Goal: Task Accomplishment & Management: Complete application form

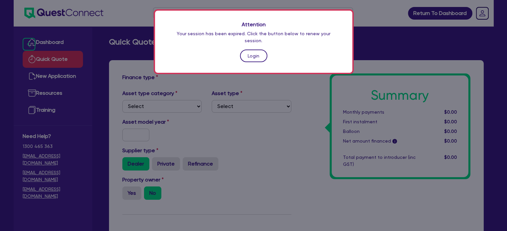
click at [254, 50] on link "Login" at bounding box center [253, 56] width 27 height 13
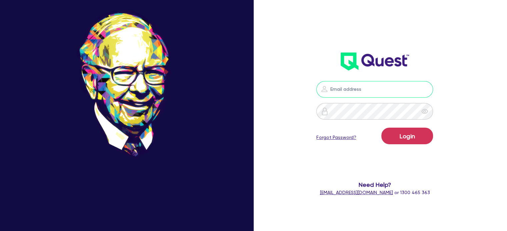
click at [349, 90] on input "email" at bounding box center [374, 89] width 117 height 17
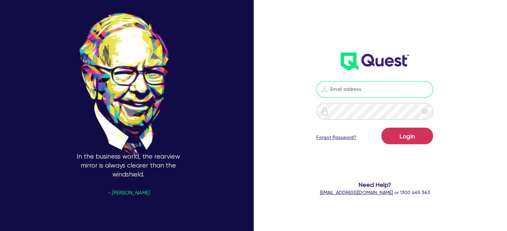
type input "[EMAIL_ADDRESS][PERSON_NAME][DOMAIN_NAME]"
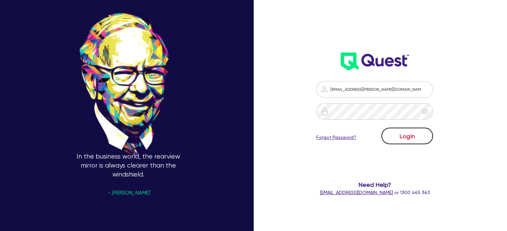
click at [404, 138] on button "Login" at bounding box center [407, 136] width 52 height 17
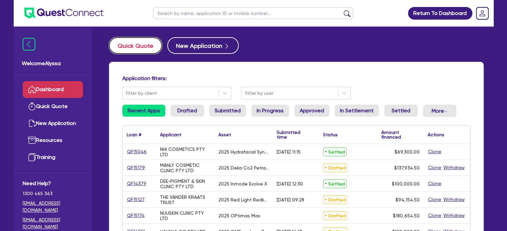
click at [123, 46] on button "Quick Quote" at bounding box center [135, 45] width 53 height 17
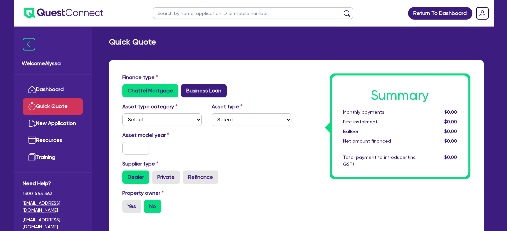
click at [198, 91] on label "Business Loan" at bounding box center [204, 90] width 46 height 13
click at [185, 89] on input "Business Loan" at bounding box center [183, 86] width 4 height 4
radio input "true"
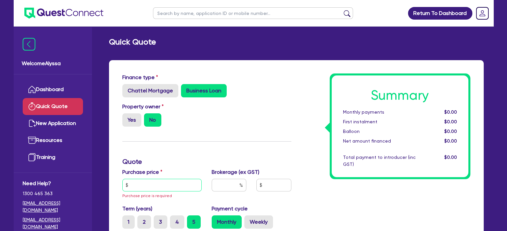
click at [143, 186] on input "text" at bounding box center [162, 185] width 80 height 13
paste input "81,400"
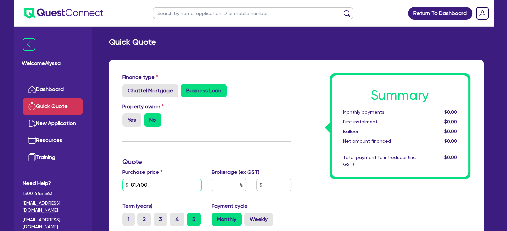
type input "81,400"
click at [228, 189] on input "text" at bounding box center [229, 185] width 35 height 13
type input "3"
click at [228, 145] on div "Finance type Chattel Mortgage Business Loan Asset type category Select Cars and…" at bounding box center [206, 200] width 179 height 253
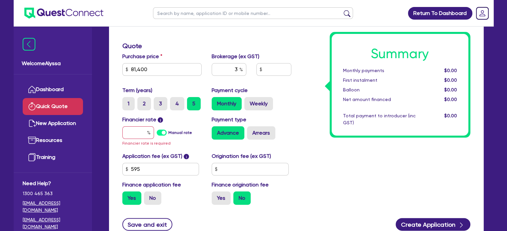
scroll to position [117, 0]
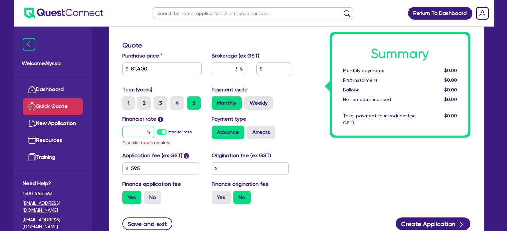
click at [135, 129] on input "text" at bounding box center [138, 132] width 32 height 13
type input "6"
type input "2,461.64"
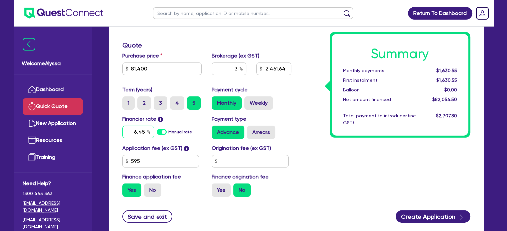
type input "6.45"
click at [200, 218] on div "Save and exit Create Application" at bounding box center [296, 217] width 358 height 13
type input "2,461.64"
click at [252, 100] on label "Weekly" at bounding box center [258, 103] width 29 height 13
click at [248, 100] on input "Weekly" at bounding box center [246, 99] width 4 height 4
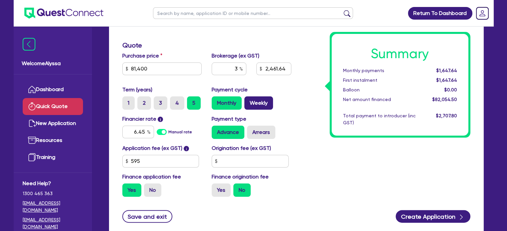
radio input "true"
type input "2,461.64"
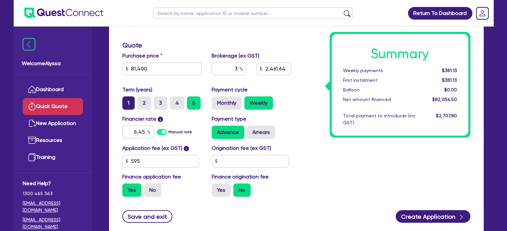
click at [126, 105] on label "1" at bounding box center [128, 103] width 12 height 13
click at [126, 101] on input "1" at bounding box center [124, 99] width 4 height 4
radio input "true"
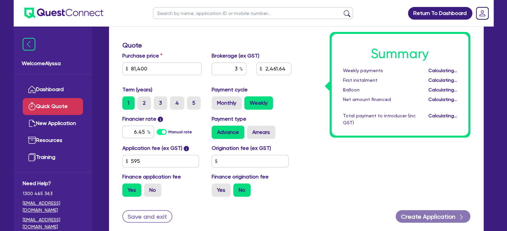
type input "2,461.64"
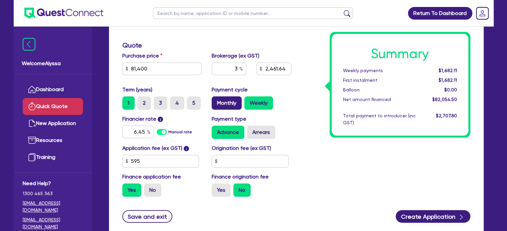
click at [221, 105] on label "Monthly" at bounding box center [227, 103] width 30 height 13
click at [216, 101] on input "Monthly" at bounding box center [214, 99] width 4 height 4
radio input "true"
type input "2,461.64"
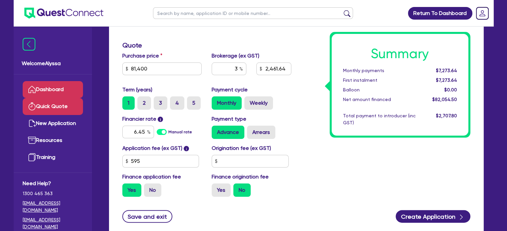
click at [45, 88] on link "Dashboard" at bounding box center [53, 89] width 60 height 17
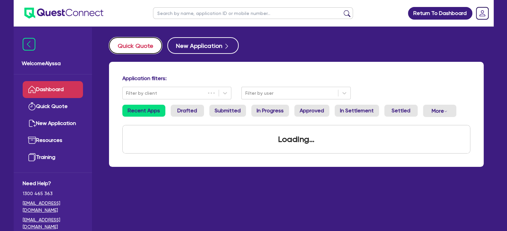
click at [137, 48] on button "Quick Quote" at bounding box center [135, 45] width 53 height 17
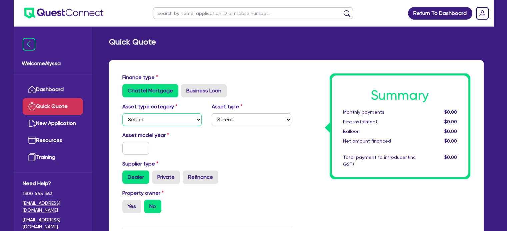
click at [160, 120] on select "Select Cars and light trucks Primary assets Secondary assets Tertiary assets" at bounding box center [162, 120] width 80 height 13
select select "TERTIARY_ASSETS"
click at [122, 114] on select "Select Cars and light trucks Primary assets Secondary assets Tertiary assets" at bounding box center [162, 120] width 80 height 13
click at [234, 120] on select "Select Beauty equipment IT equipment IT software Watercraft Other" at bounding box center [252, 120] width 80 height 13
select select "BEAUTY_EQUIPMENT"
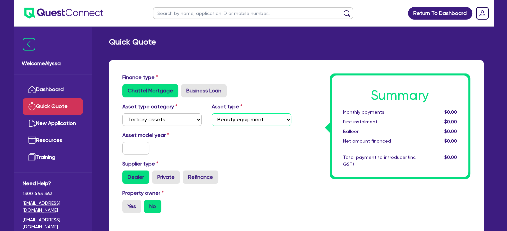
click at [212, 114] on select "Select Beauty equipment IT equipment IT software Watercraft Other" at bounding box center [252, 120] width 80 height 13
click at [130, 152] on input "text" at bounding box center [135, 148] width 27 height 13
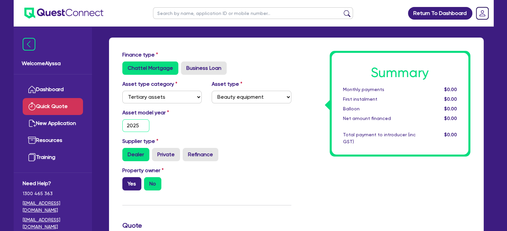
type input "2025"
click at [127, 183] on label "Yes" at bounding box center [131, 184] width 19 height 13
click at [127, 182] on input "Yes" at bounding box center [124, 180] width 4 height 4
radio input "true"
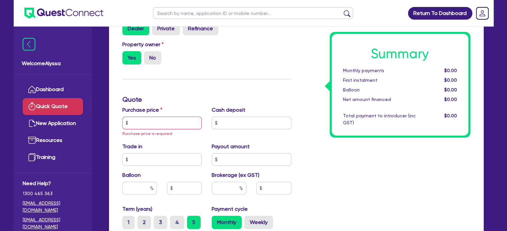
scroll to position [149, 0]
click at [135, 127] on input "text" at bounding box center [162, 123] width 80 height 13
paste input "19,910"
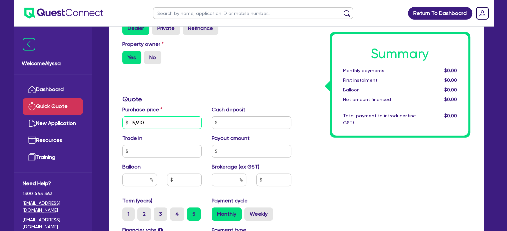
type input "19,910"
click at [229, 179] on input "text" at bounding box center [229, 180] width 35 height 13
type input "5"
click at [303, 208] on div "Summary Monthly payments $0.00 First instalment $0.00 Balloon $0.00 Net amount …" at bounding box center [385, 122] width 179 height 397
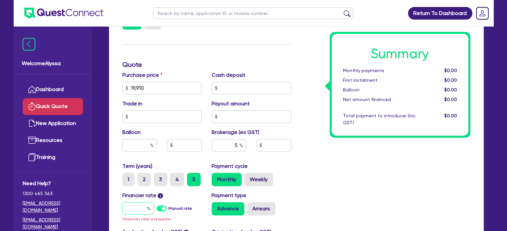
click at [143, 210] on input "text" at bounding box center [138, 209] width 32 height 13
type input "1"
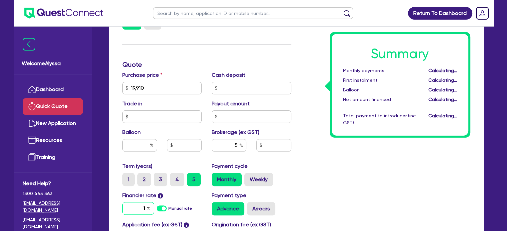
type input "1,028.22"
type input "11"
click at [282, 144] on input "1,028.22" at bounding box center [273, 145] width 35 height 13
type input "1,300"
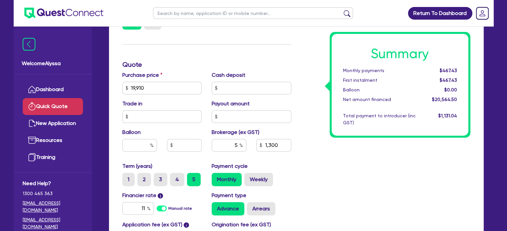
type input "6.33"
type input "1,300"
click at [290, 174] on div "Monthly Weekly" at bounding box center [252, 179] width 80 height 13
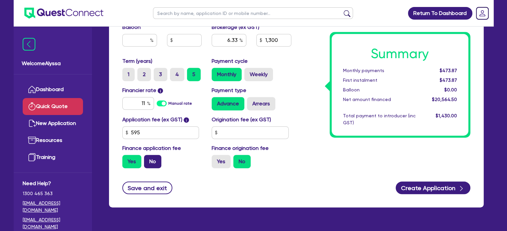
click at [155, 157] on label "No" at bounding box center [152, 161] width 17 height 13
click at [148, 157] on input "No" at bounding box center [146, 157] width 4 height 4
radio input "true"
type input "6.33"
type input "1,300"
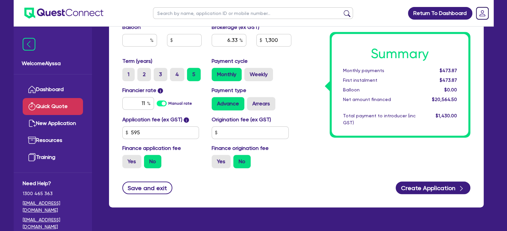
type input "6.52"
type input "1,300"
click at [452, 192] on button "Create Application" at bounding box center [432, 188] width 75 height 13
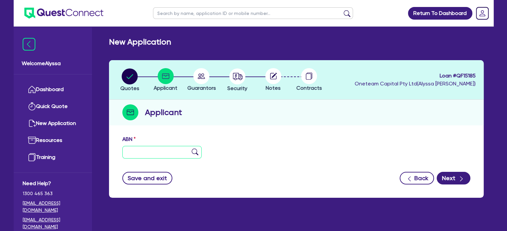
click at [139, 156] on input "text" at bounding box center [162, 152] width 80 height 13
paste input "27 463 113 521"
type input "27 463 113 521"
click at [193, 154] on img at bounding box center [195, 152] width 7 height 7
type input "[PERSON_NAME]"
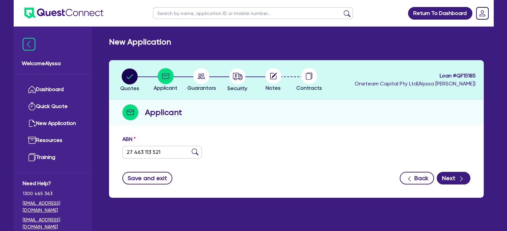
type input "BARE FACED BEAUTY CO"
select select "SOLE_TRADER"
type input "[DATE]"
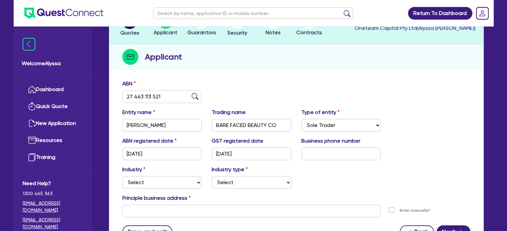
scroll to position [56, 0]
drag, startPoint x: 278, startPoint y: 125, endPoint x: 213, endPoint y: 122, distance: 65.7
click at [213, 122] on input "BARE FACED BEAUTY CO" at bounding box center [252, 125] width 80 height 13
click at [155, 177] on select "Select Accomodation & Food Services Administrative & Support Services Agricultu…" at bounding box center [162, 182] width 80 height 13
select select "HEALTH_BEAUTY"
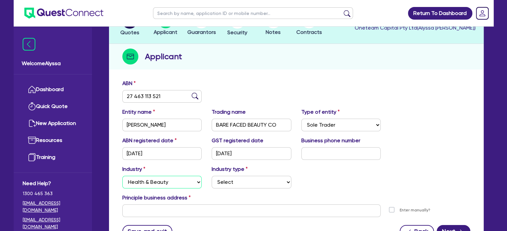
click at [122, 176] on select "Select Accomodation & Food Services Administrative & Support Services Agricultu…" at bounding box center [162, 182] width 80 height 13
click at [232, 180] on select "Select [MEDICAL_DATA], [MEDICAL_DATA] Services Cosmetics Supplies Day Spas, Hea…" at bounding box center [252, 182] width 80 height 13
select select "HAIR_BEAUTY_SALONS"
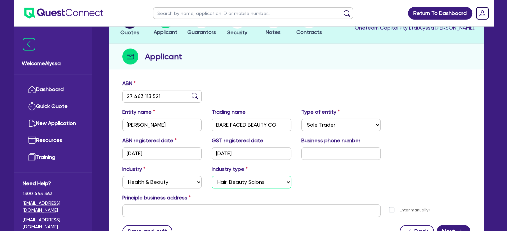
click at [212, 176] on select "Select [MEDICAL_DATA], [MEDICAL_DATA] Services Cosmetics Supplies Day Spas, Hea…" at bounding box center [252, 182] width 80 height 13
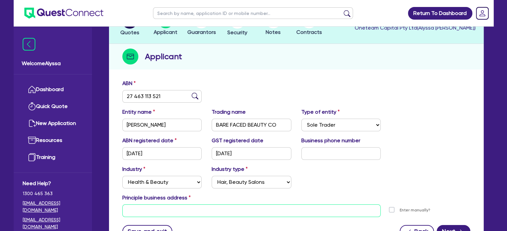
click at [148, 209] on input "text" at bounding box center [251, 211] width 258 height 13
paste input "[STREET_ADDRESS]"
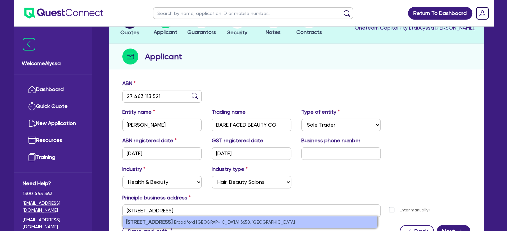
click at [146, 222] on strong "[STREET_ADDRESS]" at bounding box center [149, 222] width 47 height 6
type input "[STREET_ADDRESS]"
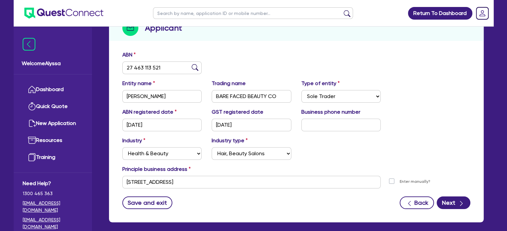
scroll to position [85, 0]
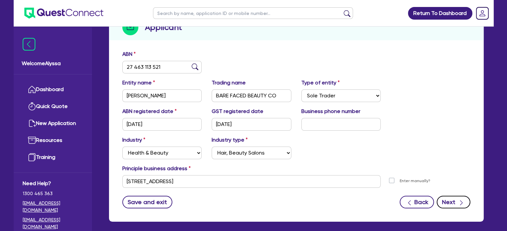
click at [460, 202] on icon "button" at bounding box center [461, 203] width 7 height 7
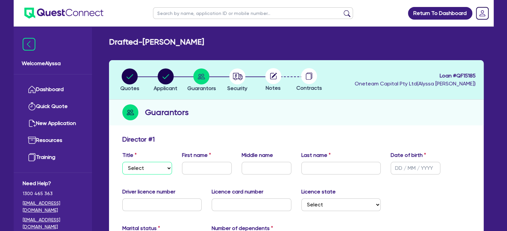
click at [162, 174] on select "Select Mr Mrs Ms Miss Dr" at bounding box center [147, 168] width 50 height 13
select select "MRS"
click at [122, 162] on select "Select Mr Mrs Ms Miss Dr" at bounding box center [147, 168] width 50 height 13
type input "[PERSON_NAME]"
type input "Elbourne"
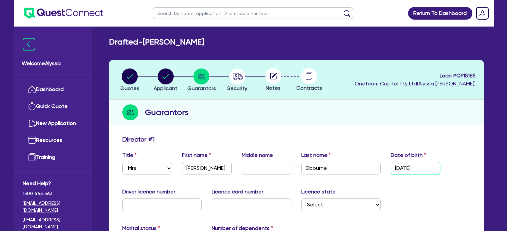
type input "[DATE]"
click at [154, 208] on input "text" at bounding box center [162, 205] width 80 height 13
type input "5"
type input "059132488"
type input "P1962773"
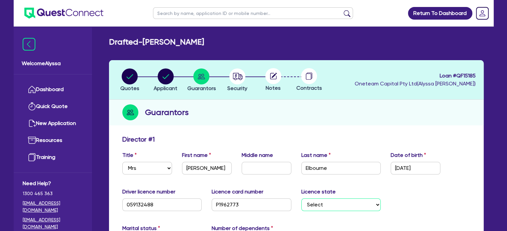
click at [354, 205] on select "Select [GEOGRAPHIC_DATA] [GEOGRAPHIC_DATA] [GEOGRAPHIC_DATA] [GEOGRAPHIC_DATA] …" at bounding box center [341, 205] width 80 height 13
select select "VIC"
click at [301, 199] on select "Select [GEOGRAPHIC_DATA] [GEOGRAPHIC_DATA] [GEOGRAPHIC_DATA] [GEOGRAPHIC_DATA] …" at bounding box center [341, 205] width 80 height 13
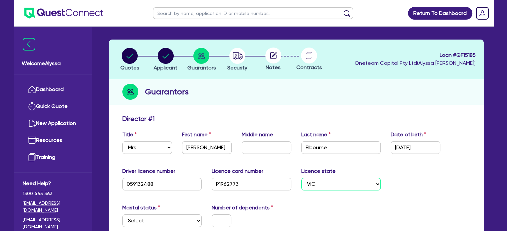
scroll to position [84, 0]
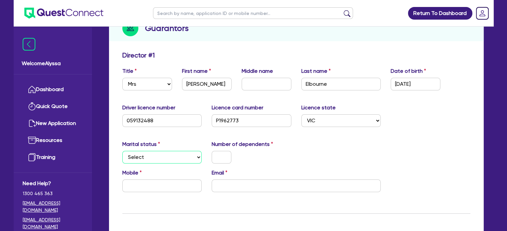
click at [169, 155] on select "Select Single Married De Facto / Partner" at bounding box center [162, 157] width 80 height 13
select select "MARRIED"
click at [122, 151] on select "Select Single Married De Facto / Partner" at bounding box center [162, 157] width 80 height 13
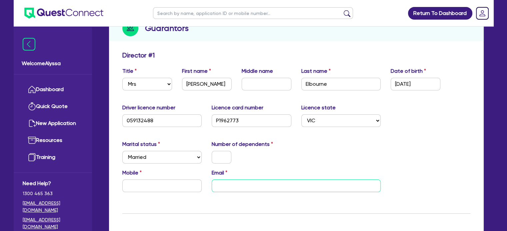
click at [225, 189] on input "email" at bounding box center [296, 186] width 169 height 13
paste input "[EMAIL_ADDRESS][DOMAIN_NAME]"
type input "[EMAIL_ADDRESS][DOMAIN_NAME]"
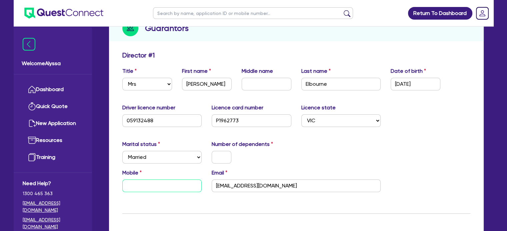
click at [137, 185] on input "text" at bounding box center [162, 186] width 80 height 13
paste input "435 505 647"
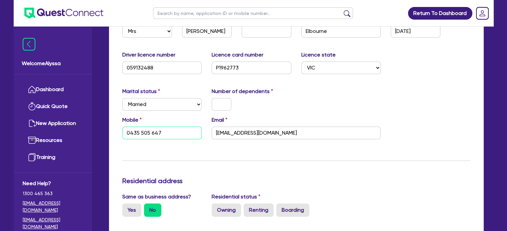
scroll to position [133, 0]
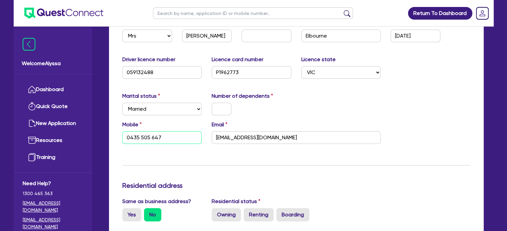
type input "0435 505 647"
click at [224, 107] on input "text" at bounding box center [222, 109] width 20 height 13
type input "2"
type input "0435 505 647"
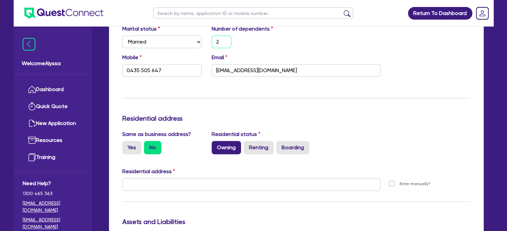
type input "2"
click at [230, 143] on label "Owning" at bounding box center [226, 147] width 29 height 13
click at [216, 143] on input "Owning" at bounding box center [214, 143] width 4 height 4
radio input "true"
type input "2"
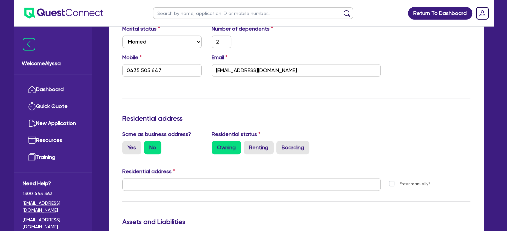
type input "0435 505 647"
click at [125, 146] on label "Yes" at bounding box center [131, 147] width 19 height 13
click at [125, 146] on input "Yes" at bounding box center [124, 143] width 4 height 4
radio input "true"
type input "2"
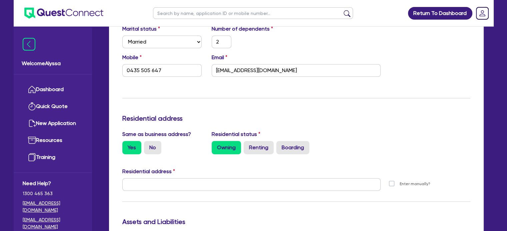
type input "0435 505 647"
type input "[STREET_ADDRESS]"
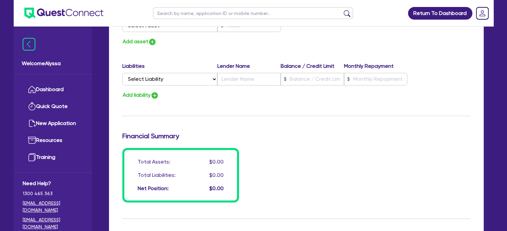
scroll to position [540, 0]
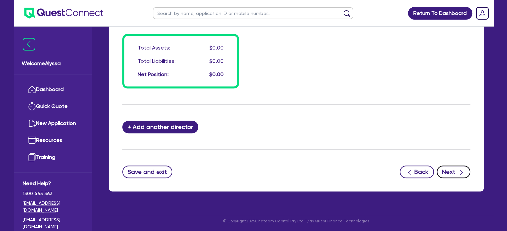
click at [451, 171] on button "Next" at bounding box center [453, 172] width 34 height 13
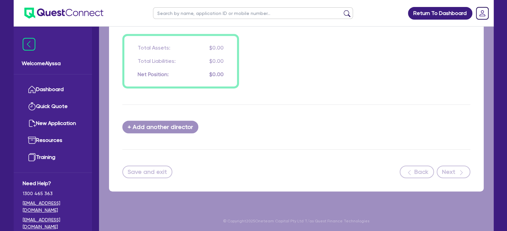
select select "TERTIARY_ASSETS"
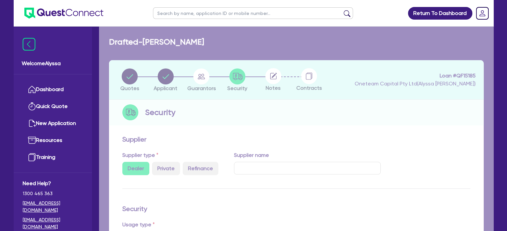
select select "BEAUTY_EQUIPMENT"
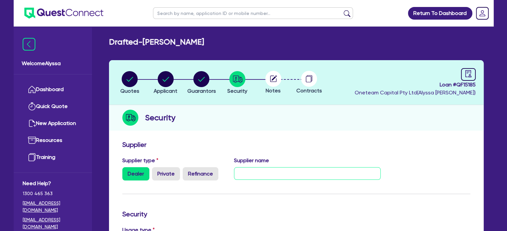
click at [264, 172] on input "text" at bounding box center [307, 174] width 147 height 13
type input "t"
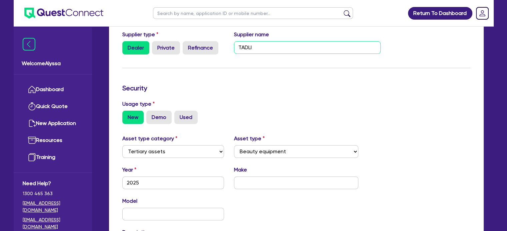
scroll to position [127, 0]
type input "TADLI"
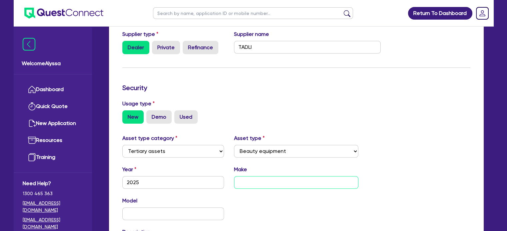
click at [249, 182] on input "text" at bounding box center [296, 183] width 124 height 13
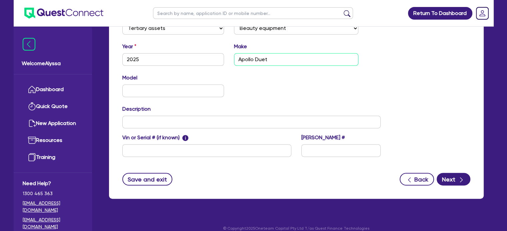
scroll to position [250, 0]
type input "Apollo Duet"
click at [456, 178] on button "Next" at bounding box center [453, 179] width 34 height 13
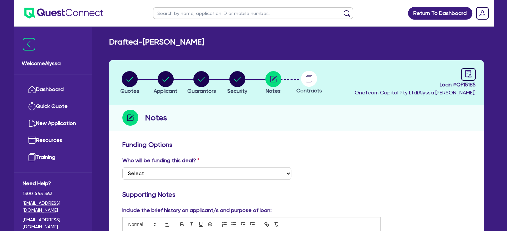
scroll to position [67, 0]
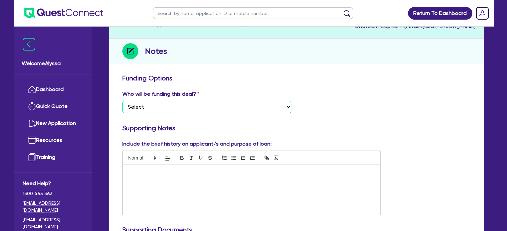
click at [129, 105] on select "Select I want Quest to fund 100% I will fund 100% I will co-fund with Quest Oth…" at bounding box center [206, 107] width 169 height 13
select select "Other"
click at [122, 101] on select "Select I want Quest to fund 100% I will fund 100% I will co-fund with Quest Oth…" at bounding box center [206, 107] width 169 height 13
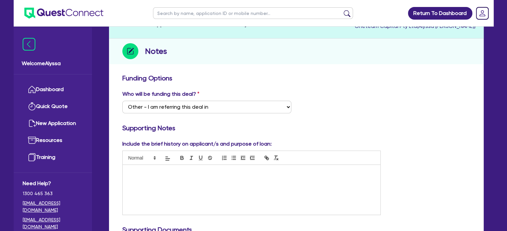
click at [137, 178] on div at bounding box center [252, 190] width 258 height 50
click at [141, 191] on div "[PERSON_NAME] runs a home based clinic. No repayments till November" at bounding box center [252, 190] width 258 height 50
click at [207, 183] on p "No repayments till November" at bounding box center [252, 185] width 248 height 6
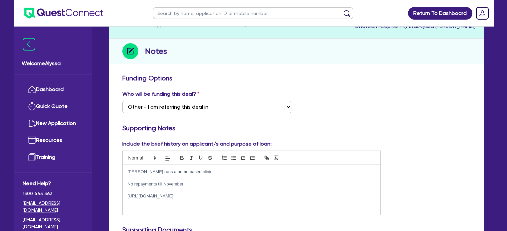
click at [200, 173] on p "[PERSON_NAME] runs a home based clinic." at bounding box center [252, 172] width 248 height 6
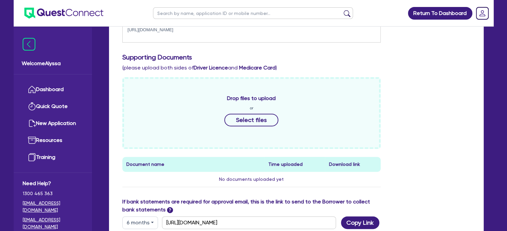
scroll to position [238, 0]
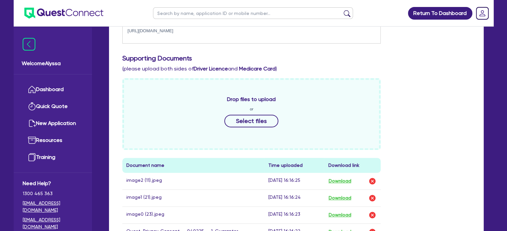
click at [446, 169] on div "Drop files to upload or Select files Document name Time uploaded Download link …" at bounding box center [296, 167] width 358 height 179
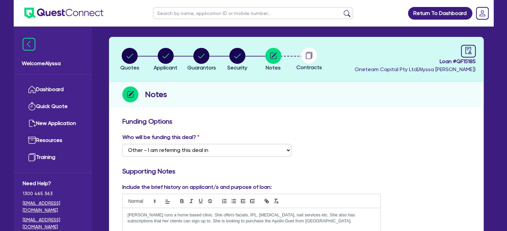
scroll to position [0, 0]
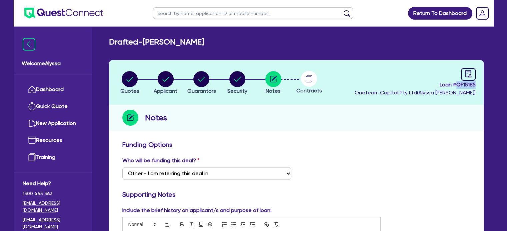
drag, startPoint x: 477, startPoint y: 86, endPoint x: 456, endPoint y: 85, distance: 20.7
click at [456, 85] on header "Quotes Applicant [GEOGRAPHIC_DATA] Security Notes Contracts Loan # QF15185 Onet…" at bounding box center [296, 82] width 374 height 45
copy span "QF15185"
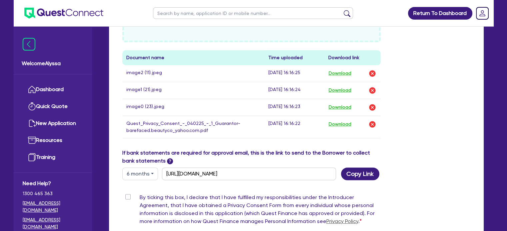
scroll to position [404, 0]
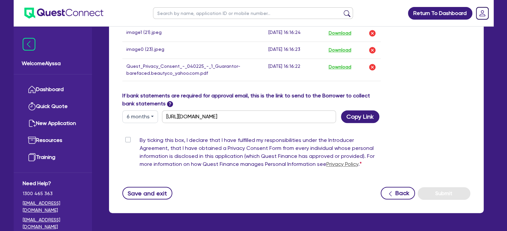
click at [140, 140] on label "By ticking this box, I declare that I have fulfilled my responsibilities under …" at bounding box center [260, 154] width 241 height 35
click at [127, 140] on input "By ticking this box, I declare that I have fulfilled my responsibilities under …" at bounding box center [124, 140] width 5 height 6
checkbox input "true"
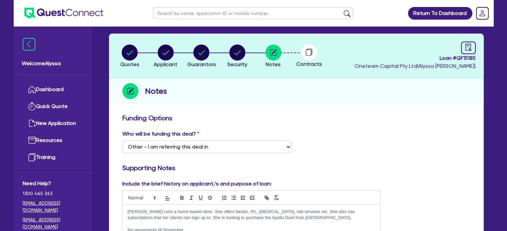
scroll to position [0, 0]
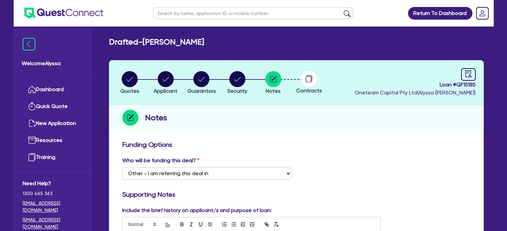
drag, startPoint x: 213, startPoint y: 42, endPoint x: 145, endPoint y: 38, distance: 67.4
click at [145, 38] on h2 "Drafted - [PERSON_NAME]" at bounding box center [156, 42] width 95 height 10
copy h2 "[PERSON_NAME]"
drag, startPoint x: 476, startPoint y: 84, endPoint x: 454, endPoint y: 85, distance: 21.3
click at [454, 85] on header "Quotes Applicant [GEOGRAPHIC_DATA] Security Notes Contracts Loan # QF15185 Onet…" at bounding box center [296, 82] width 374 height 45
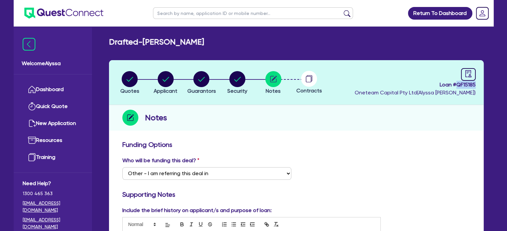
copy span "QF15185"
click at [185, 10] on input "text" at bounding box center [253, 13] width 200 height 12
type input "mick"
click button "submit" at bounding box center [346, 14] width 11 height 9
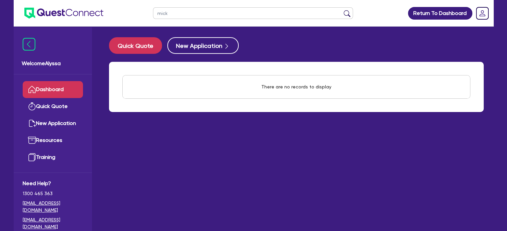
drag, startPoint x: 179, startPoint y: 13, endPoint x: 127, endPoint y: 2, distance: 52.8
click at [127, 2] on header "[PERSON_NAME] Return To Dashboard Edit Profile Logout" at bounding box center [254, 13] width 480 height 27
type input "[GEOGRAPHIC_DATA]"
click at [341, 10] on button "submit" at bounding box center [346, 14] width 11 height 9
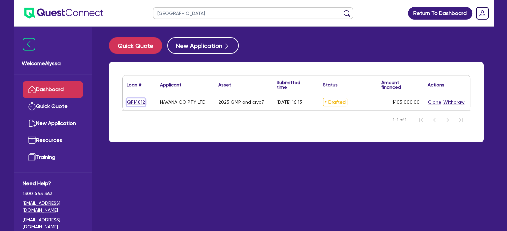
click at [135, 101] on link "QF14812" at bounding box center [136, 103] width 19 height 8
select select "TERTIARY_ASSETS"
select select "BEAUTY_EQUIPMENT"
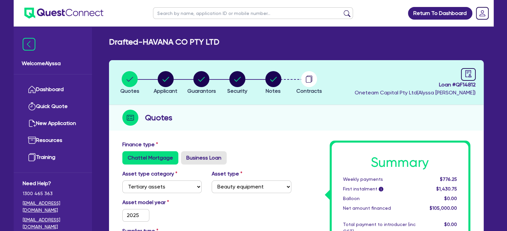
click at [284, 85] on li "Notes" at bounding box center [273, 82] width 36 height 23
click at [272, 83] on circle "button" at bounding box center [273, 79] width 16 height 16
select select "Other"
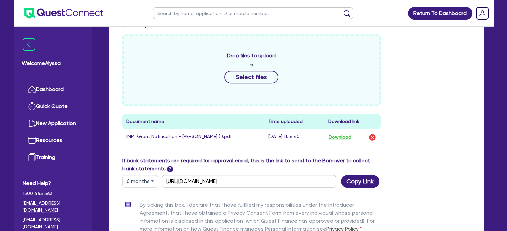
scroll to position [315, 0]
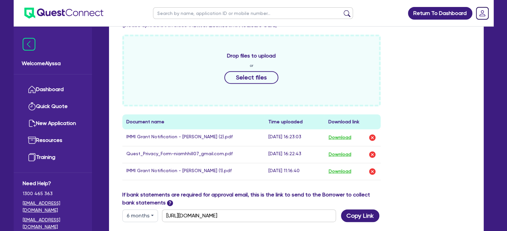
click at [478, 134] on div "Funding Options Who will be funding this deal? Select I want Quest to fund 100%…" at bounding box center [296, 67] width 374 height 491
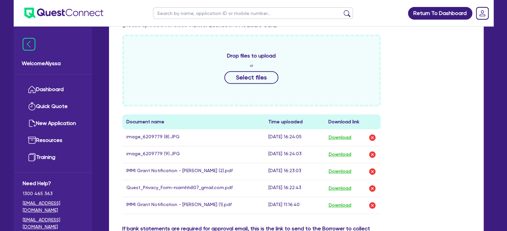
scroll to position [0, 0]
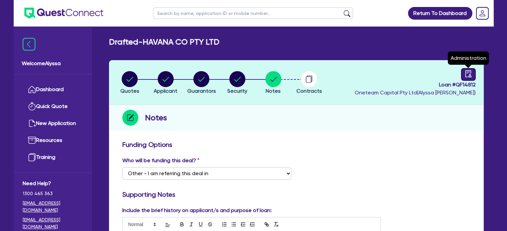
click at [462, 76] on link at bounding box center [468, 74] width 15 height 13
select select "DRAFTED_AMENDED"
select select "Other"
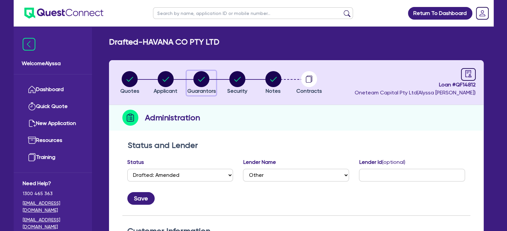
click at [199, 77] on circle "button" at bounding box center [201, 79] width 16 height 16
select select "MISS"
select select "WA"
select select "SINGLE"
select select "VEHICLE"
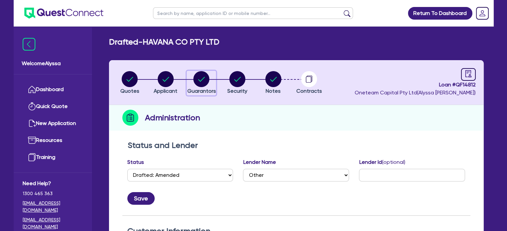
select select "MR"
select select "WA"
select select "MARRIED"
select select "PROPERTY"
select select "INVESTMENT_PROPERTY"
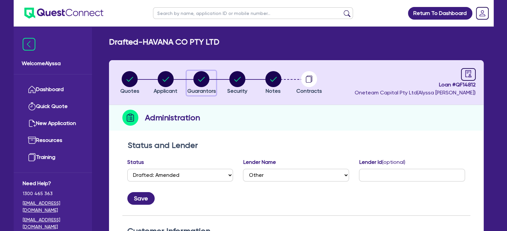
select select "CASH"
select select "VEHICLE"
select select "MORTGAGE"
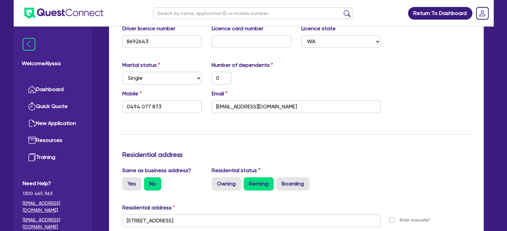
scroll to position [29, 0]
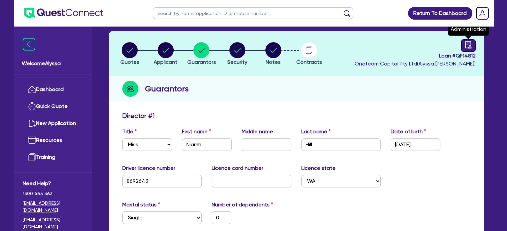
click at [467, 46] on icon "audit" at bounding box center [467, 44] width 7 height 7
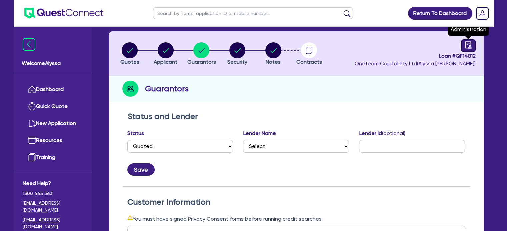
select select "DRAFTED_AMENDED"
select select "Other"
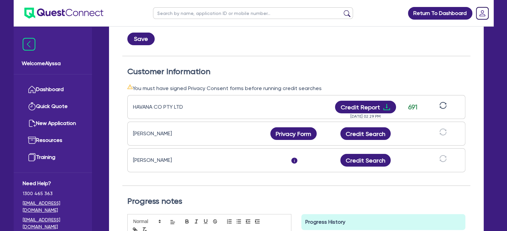
scroll to position [172, 0]
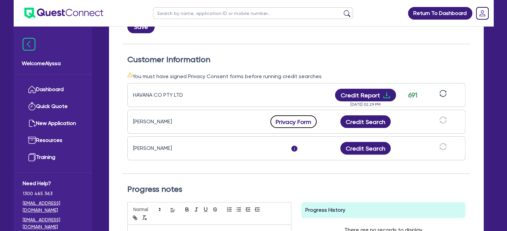
click at [296, 118] on button "Privacy Form" at bounding box center [293, 122] width 47 height 13
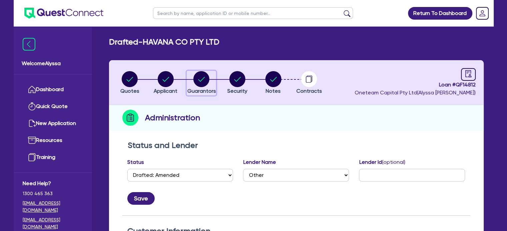
click at [207, 83] on circle "button" at bounding box center [201, 79] width 16 height 16
select select "MISS"
select select "WA"
select select "SINGLE"
select select "VEHICLE"
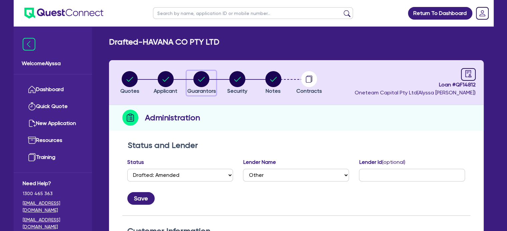
select select "MR"
select select "WA"
select select "MARRIED"
select select "PROPERTY"
select select "INVESTMENT_PROPERTY"
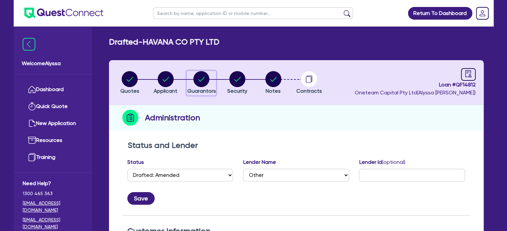
select select "CASH"
select select "VEHICLE"
select select "MORTGAGE"
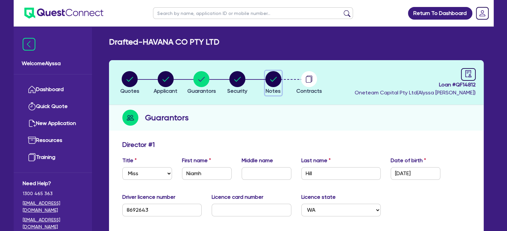
click at [278, 88] on span "Notes" at bounding box center [272, 91] width 15 height 6
select select "Other"
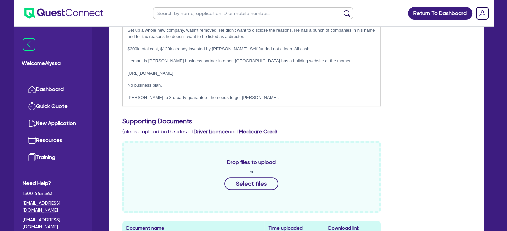
scroll to position [183, 0]
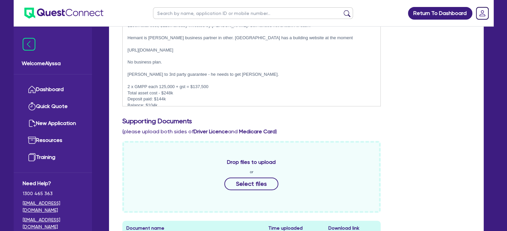
click at [171, 90] on p "Total asset cost - $248k" at bounding box center [252, 93] width 248 height 6
click at [156, 103] on p "Balance: $104k" at bounding box center [252, 106] width 248 height 6
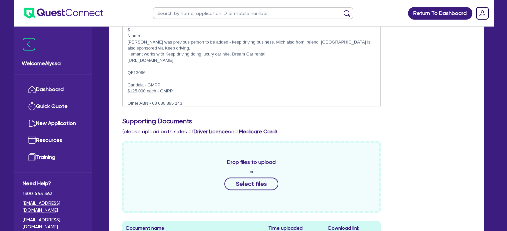
scroll to position [0, 0]
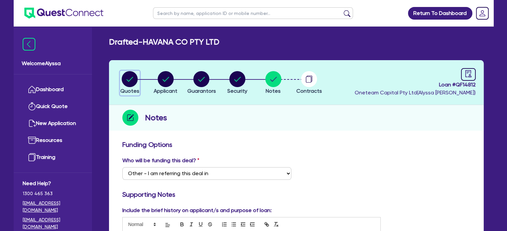
click at [132, 82] on circle "button" at bounding box center [130, 79] width 16 height 16
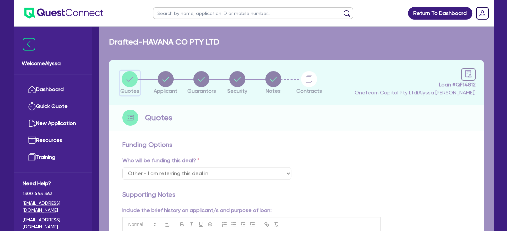
select select "TERTIARY_ASSETS"
select select "BEAUTY_EQUIPMENT"
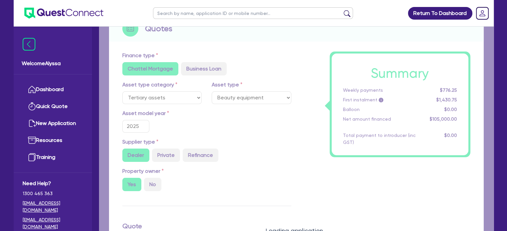
type input "125,000"
type input "20,000"
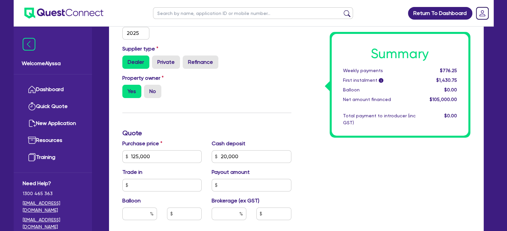
scroll to position [183, 0]
click at [167, 157] on input "125,000" at bounding box center [162, 157] width 80 height 13
type input "248,138"
click at [242, 163] on div "Purchase price 248,138 Cash deposit 20,000 Trade in Payout amount Balloon Broke…" at bounding box center [206, 185] width 179 height 91
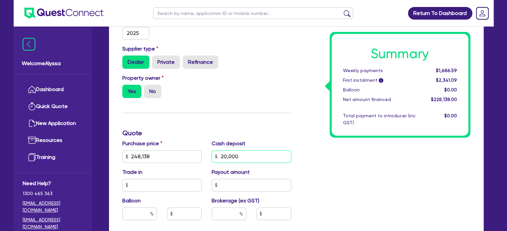
click at [242, 160] on input "20,000" at bounding box center [252, 157] width 80 height 13
type input "144,000"
click at [269, 102] on div "Property owner Yes No" at bounding box center [206, 88] width 179 height 29
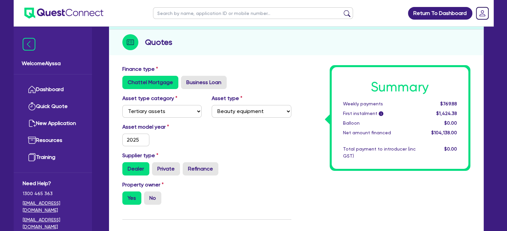
scroll to position [0, 0]
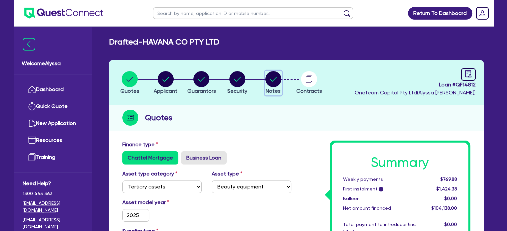
click at [272, 81] on icon "button" at bounding box center [273, 79] width 7 height 5
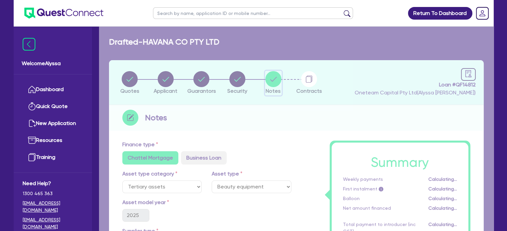
select select "Other"
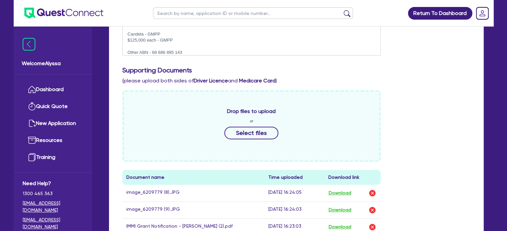
scroll to position [286, 0]
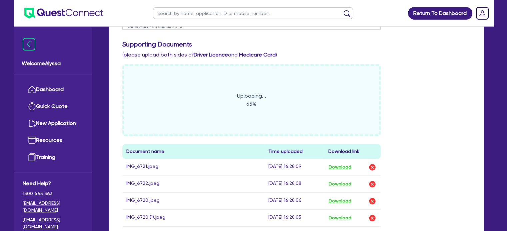
click at [424, 194] on div "Uploading... 65% Document name Time uploaded Download link IMG_6721.jpeg [DATE]…" at bounding box center [296, 193] width 358 height 258
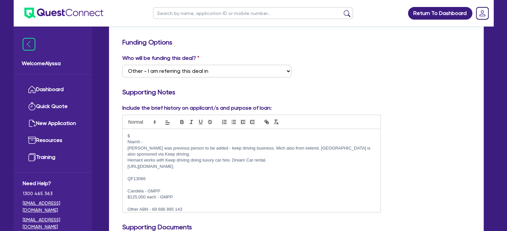
scroll to position [101, 0]
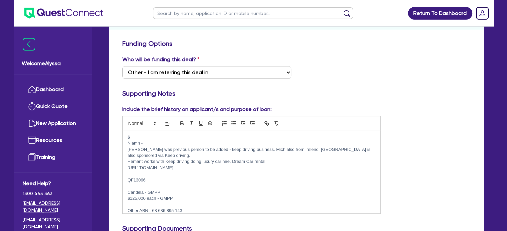
click at [170, 12] on input "text" at bounding box center [253, 13] width 200 height 12
type input "r"
type input "[PERSON_NAME]"
click button "submit" at bounding box center [346, 14] width 11 height 9
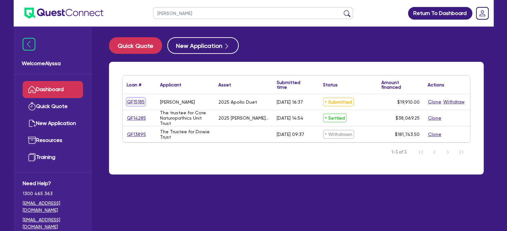
click at [133, 103] on link "QF15185" at bounding box center [136, 102] width 18 height 8
select select "TERTIARY_ASSETS"
select select "BEAUTY_EQUIPMENT"
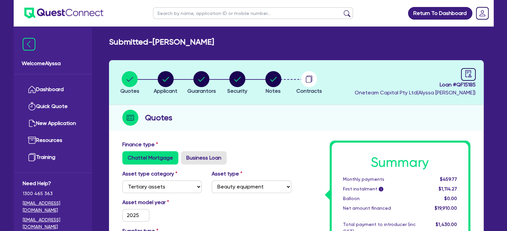
click at [264, 76] on li "Notes" at bounding box center [273, 82] width 36 height 23
drag, startPoint x: 264, startPoint y: 76, endPoint x: 256, endPoint y: 76, distance: 8.3
click at [256, 76] on li "Notes" at bounding box center [273, 82] width 36 height 23
click at [263, 78] on li "Notes" at bounding box center [273, 82] width 36 height 23
click at [269, 80] on circle "button" at bounding box center [273, 79] width 16 height 16
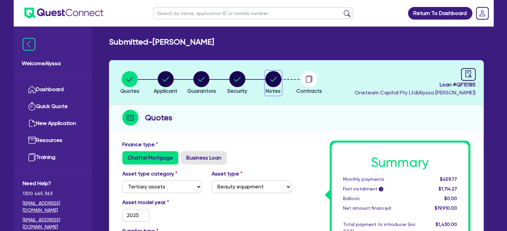
select select "Other"
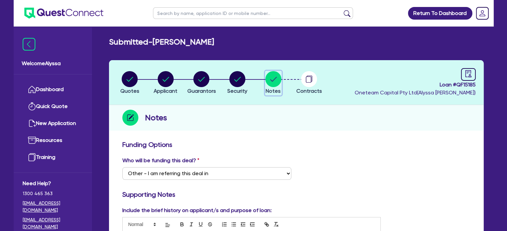
scroll to position [102, 0]
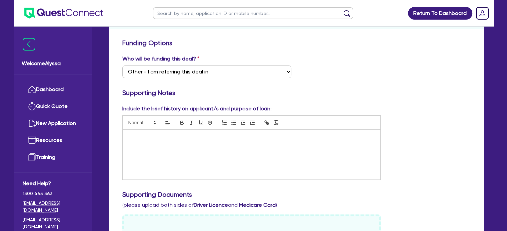
click at [155, 150] on div at bounding box center [252, 155] width 258 height 50
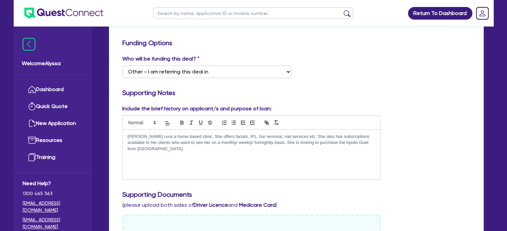
click at [155, 152] on p at bounding box center [252, 155] width 248 height 6
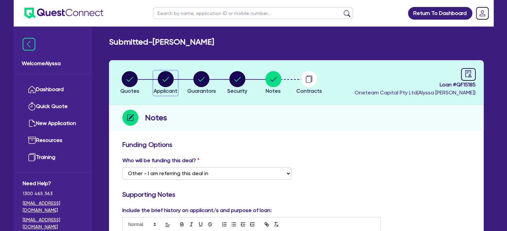
click at [160, 79] on circle "button" at bounding box center [166, 79] width 16 height 16
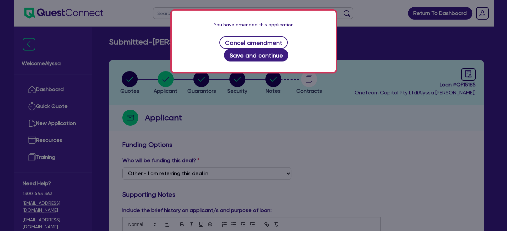
scroll to position [49, 0]
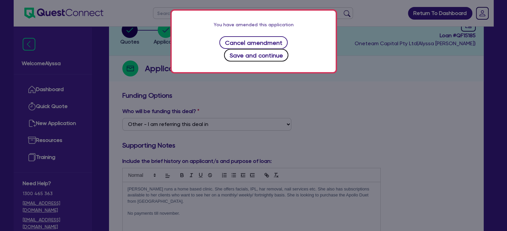
click at [272, 49] on button "Save and continue" at bounding box center [256, 55] width 64 height 13
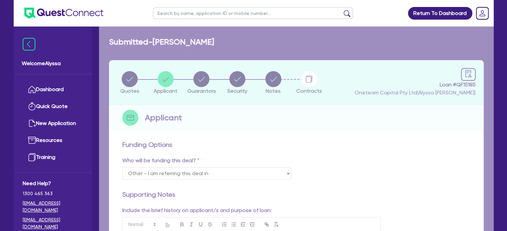
select select "SOLE_TRADER"
select select "HEALTH_BEAUTY"
select select "HAIR_BEAUTY_SALONS"
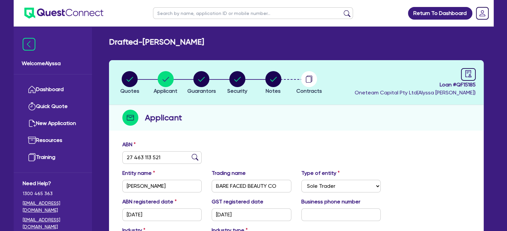
scroll to position [121, 0]
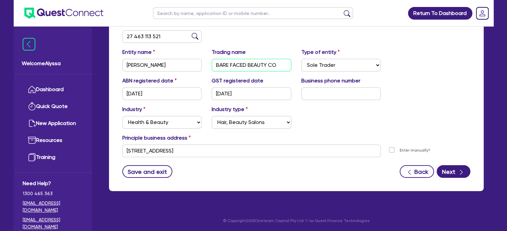
drag, startPoint x: 281, startPoint y: 70, endPoint x: 207, endPoint y: 64, distance: 74.5
click at [207, 64] on div "Trading name BARE FACED BEAUTY CO" at bounding box center [252, 59] width 90 height 23
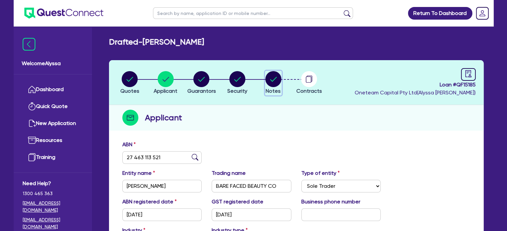
click at [278, 82] on circle "button" at bounding box center [273, 79] width 16 height 16
select select "Other"
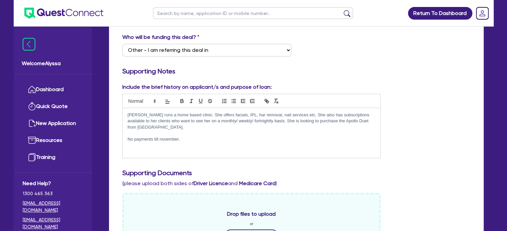
scroll to position [127, 0]
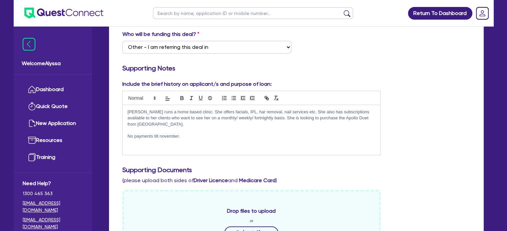
click at [187, 138] on div "[PERSON_NAME] runs a home based clinic. She offers facials, IPL, har removal, n…" at bounding box center [252, 130] width 258 height 50
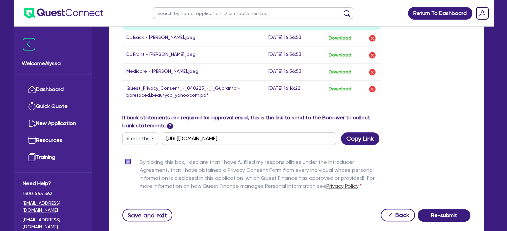
scroll to position [384, 0]
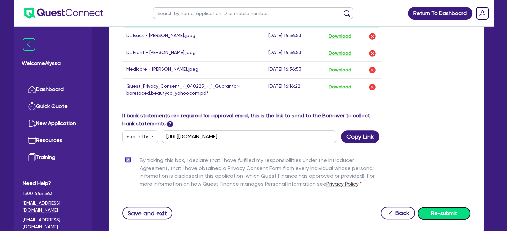
click at [466, 211] on button "Re-submit" at bounding box center [443, 214] width 53 height 13
